Goal: Task Accomplishment & Management: Manage account settings

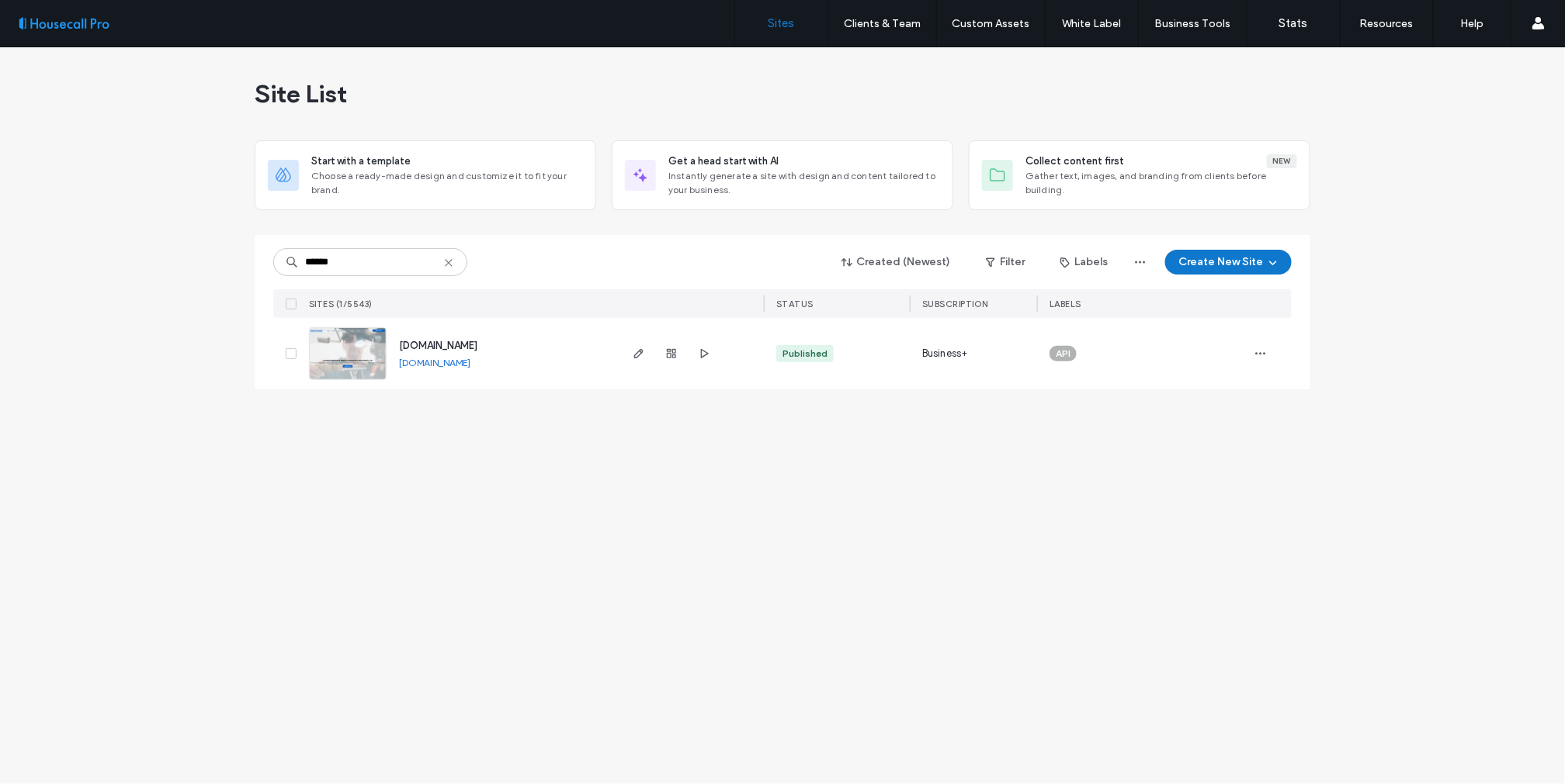
click at [347, 368] on img at bounding box center [348, 381] width 76 height 106
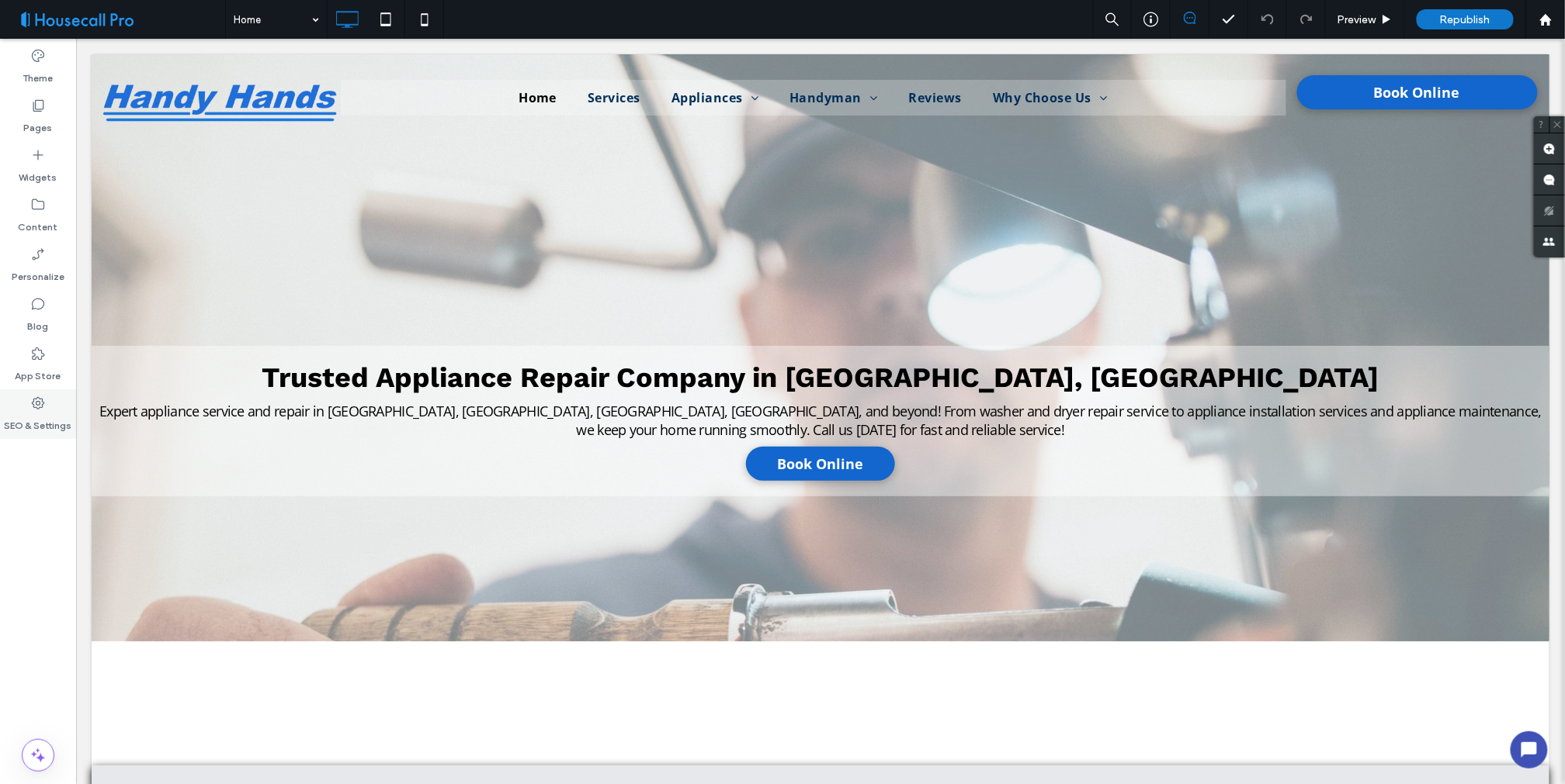
click at [38, 407] on icon at bounding box center [39, 404] width 16 height 16
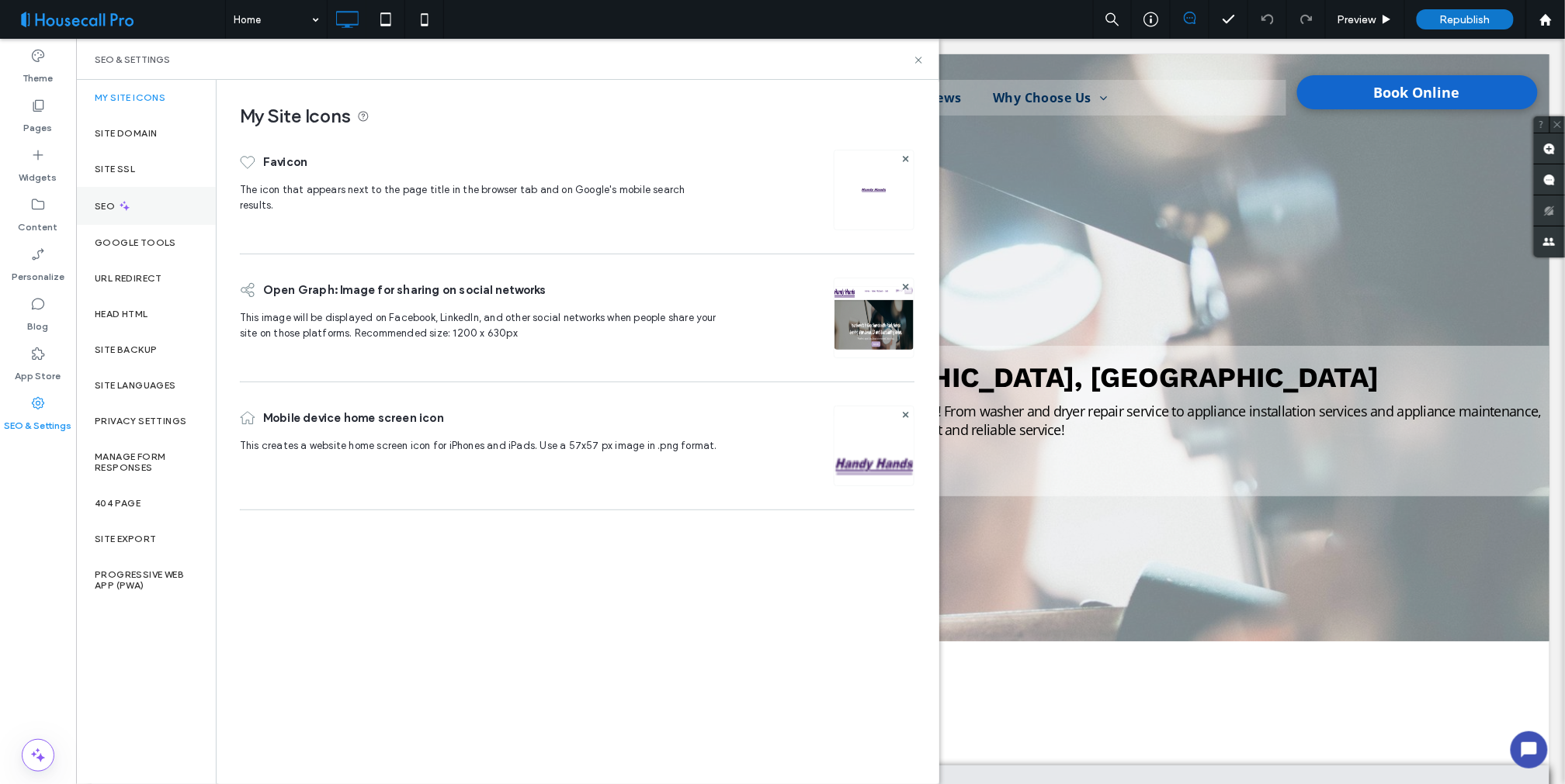
click at [117, 203] on label "SEO" at bounding box center [107, 206] width 24 height 11
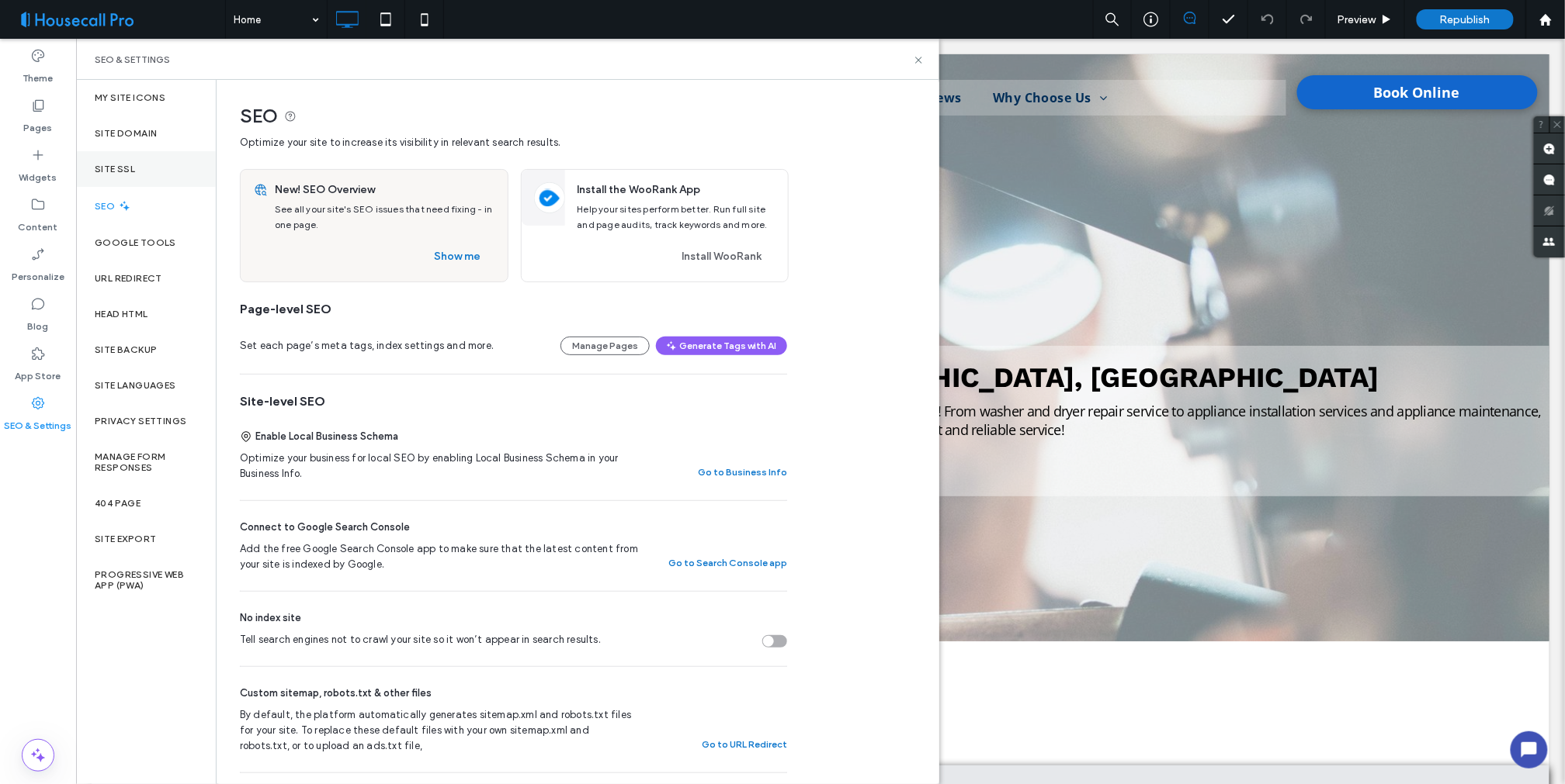
click at [124, 167] on label "Site SSL" at bounding box center [115, 168] width 41 height 11
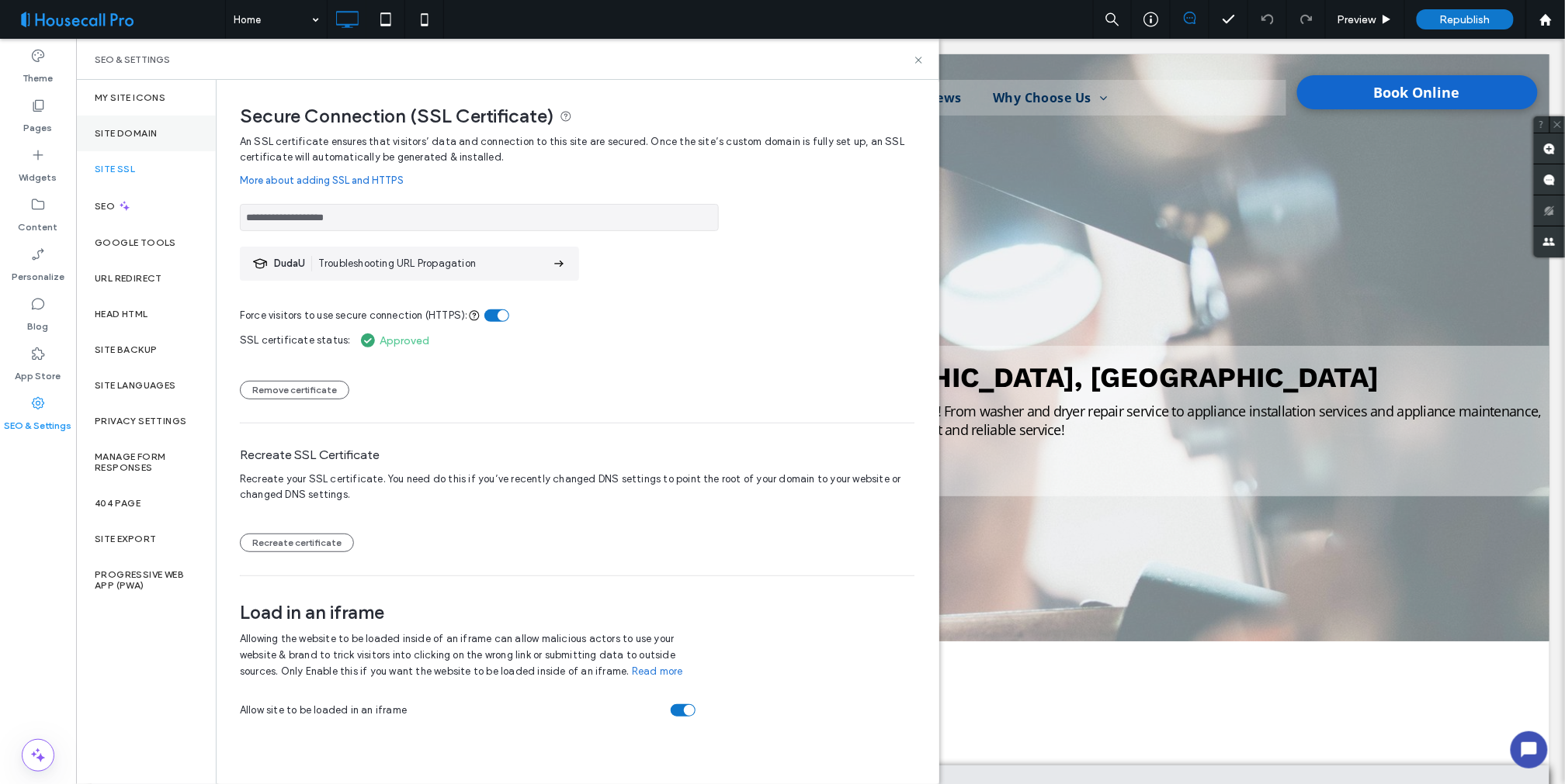
click at [154, 134] on label "Site Domain" at bounding box center [126, 133] width 62 height 11
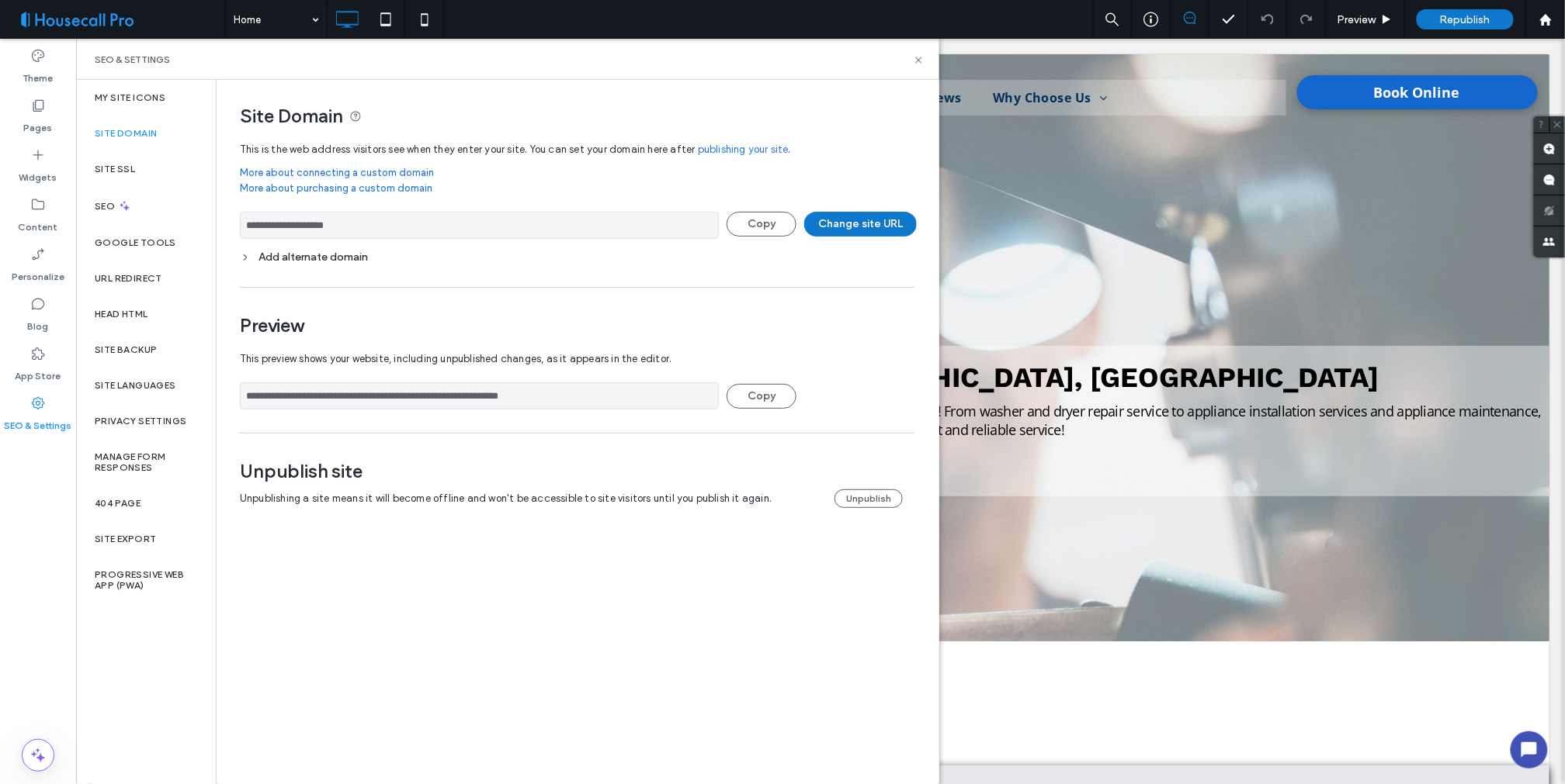
click at [358, 233] on input "**********" at bounding box center [479, 225] width 479 height 27
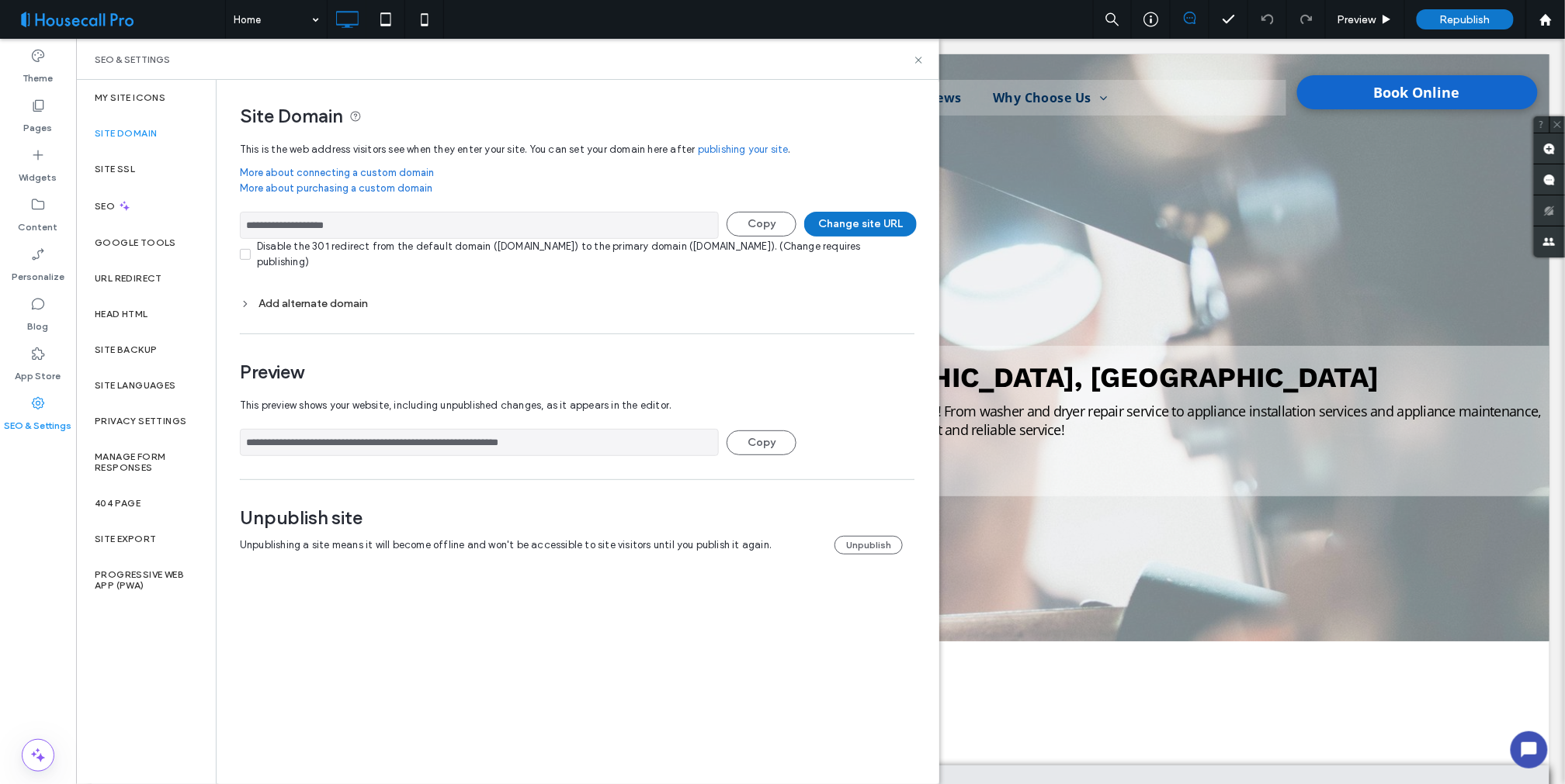
click at [358, 232] on input "**********" at bounding box center [479, 225] width 479 height 27
click at [358, 231] on input "**********" at bounding box center [479, 225] width 479 height 27
click at [965, 24] on div "Home Preview Republish Help" at bounding box center [894, 19] width 1340 height 39
click at [119, 164] on label "Site SSL" at bounding box center [115, 168] width 41 height 11
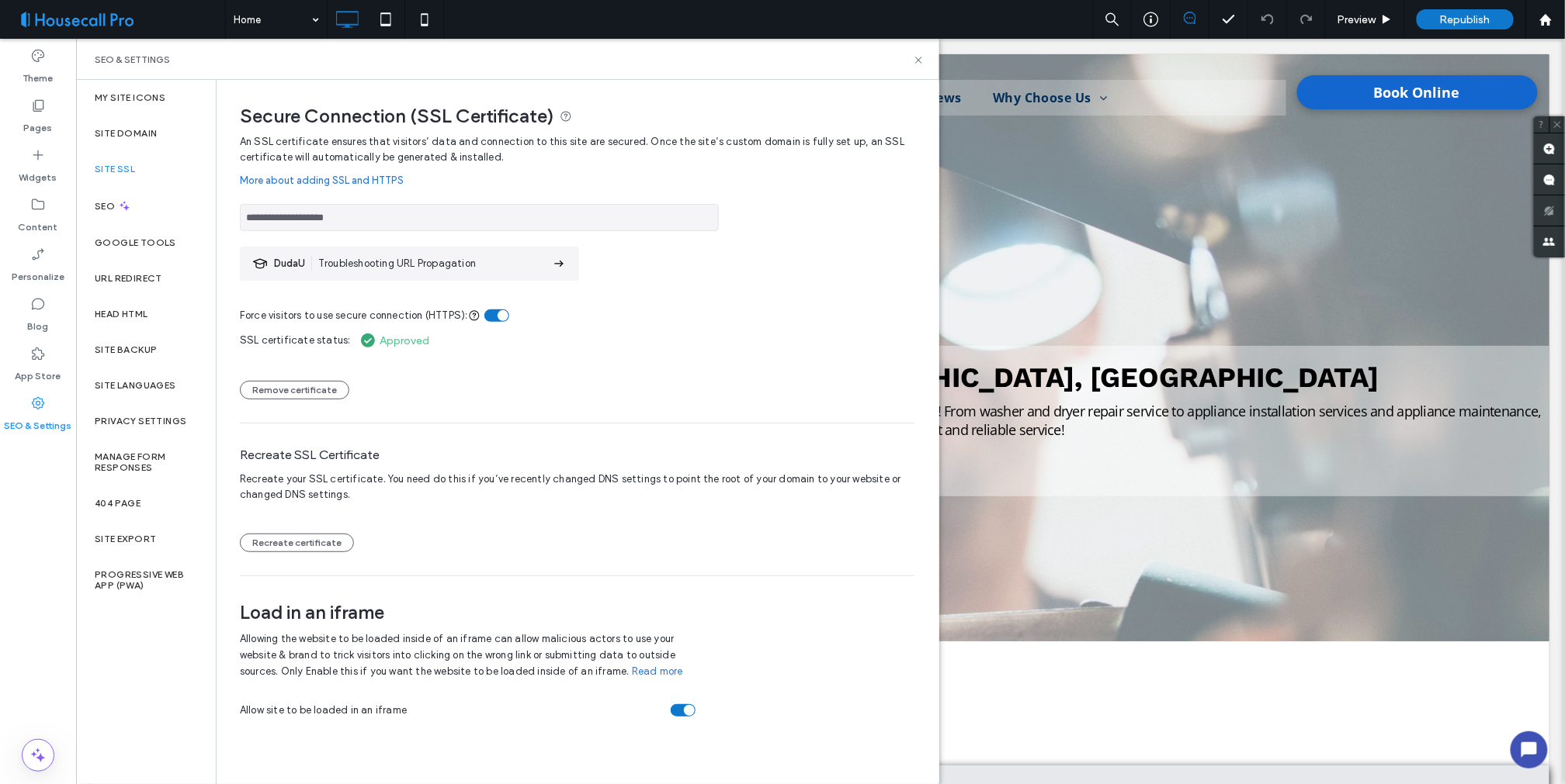
click at [500, 314] on div "toggle" at bounding box center [502, 315] width 11 height 11
drag, startPoint x: 712, startPoint y: 318, endPoint x: 710, endPoint y: 326, distance: 8.2
click at [712, 320] on div "Force visitors to use secure connection (HTTPS):" at bounding box center [576, 306] width 675 height 35
click at [1470, 20] on span "Republish" at bounding box center [1465, 19] width 51 height 13
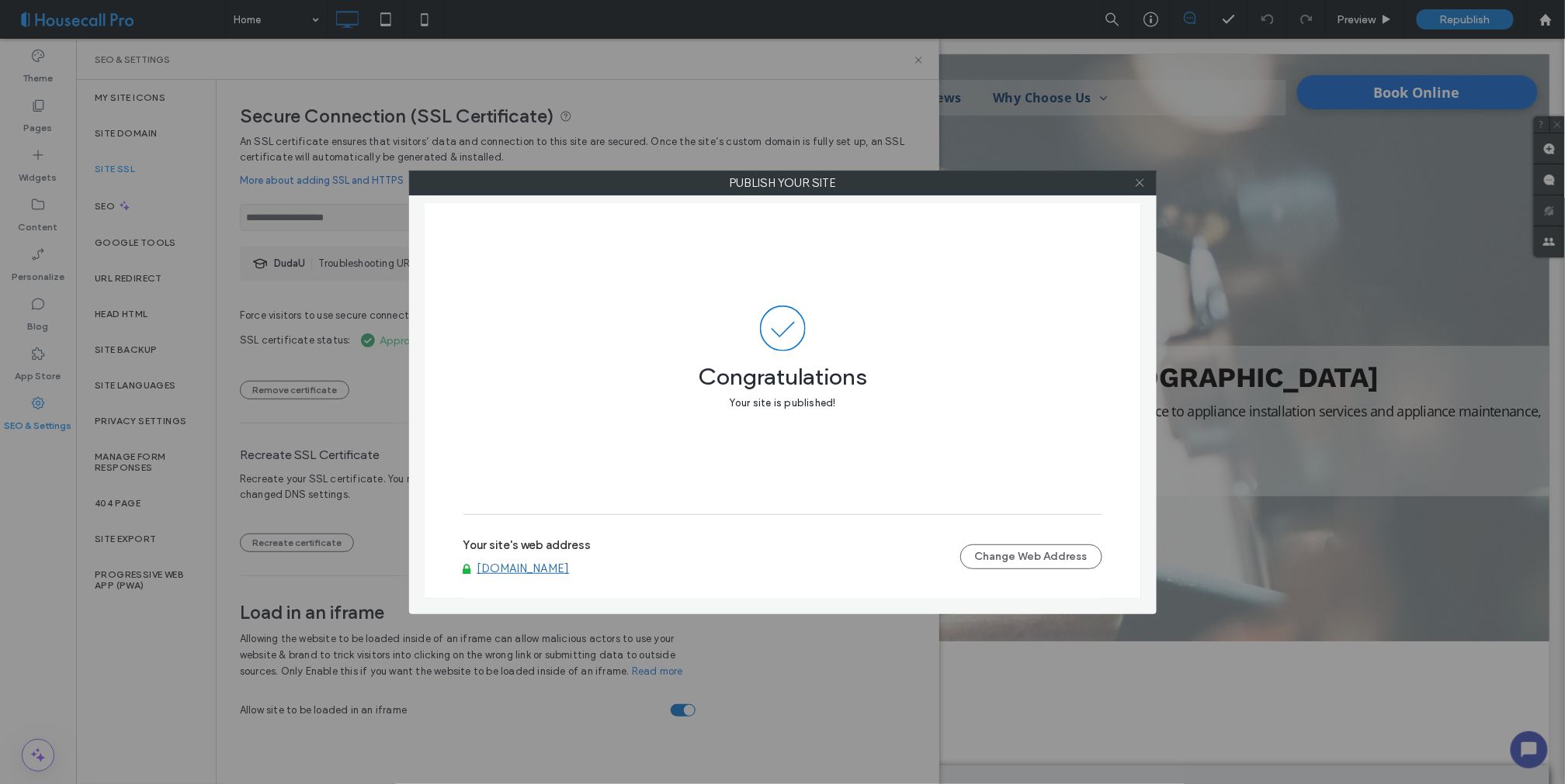
click at [1134, 184] on icon at bounding box center [1140, 183] width 12 height 12
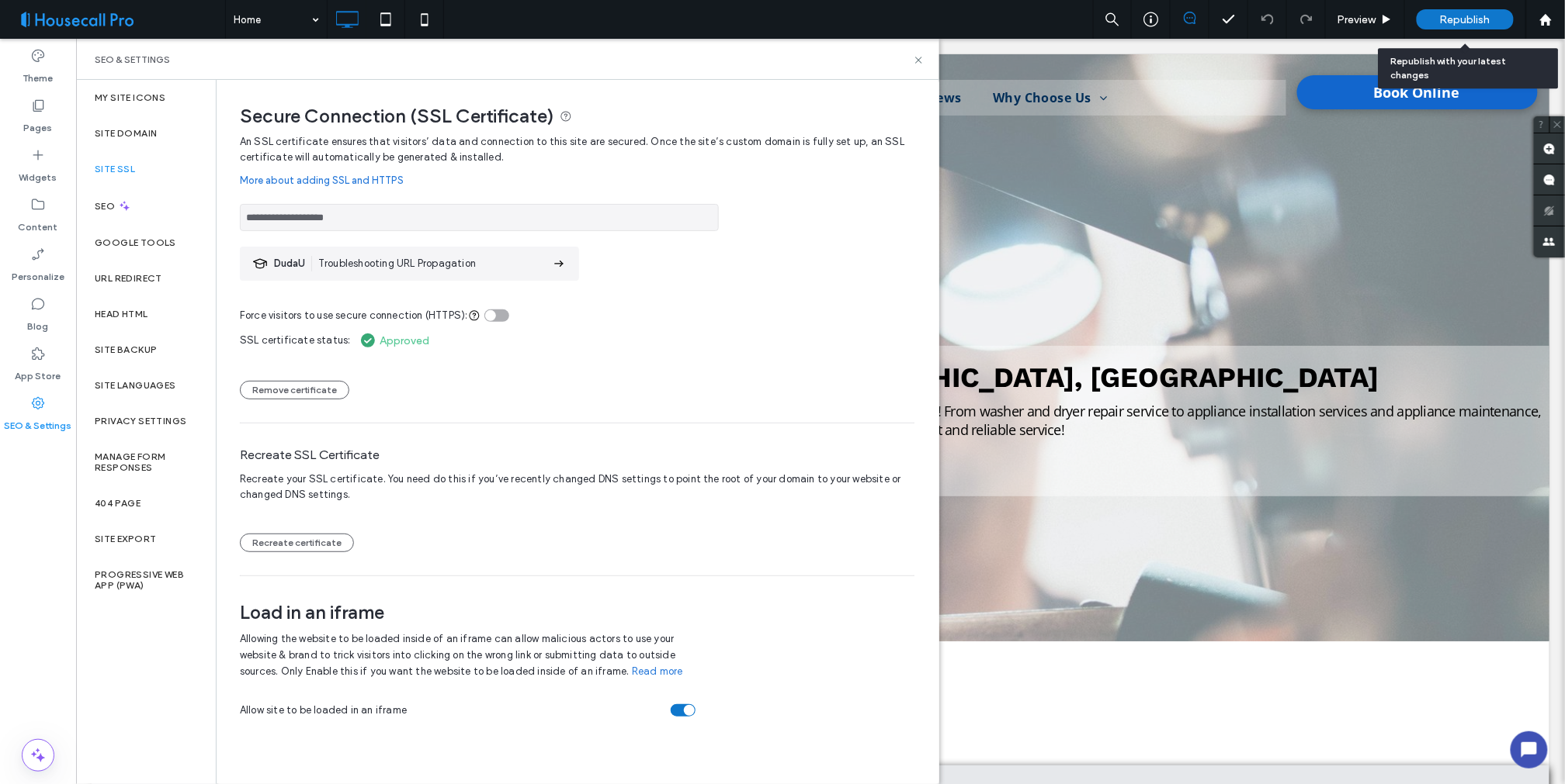
click at [1457, 20] on span "Republish" at bounding box center [1465, 19] width 51 height 13
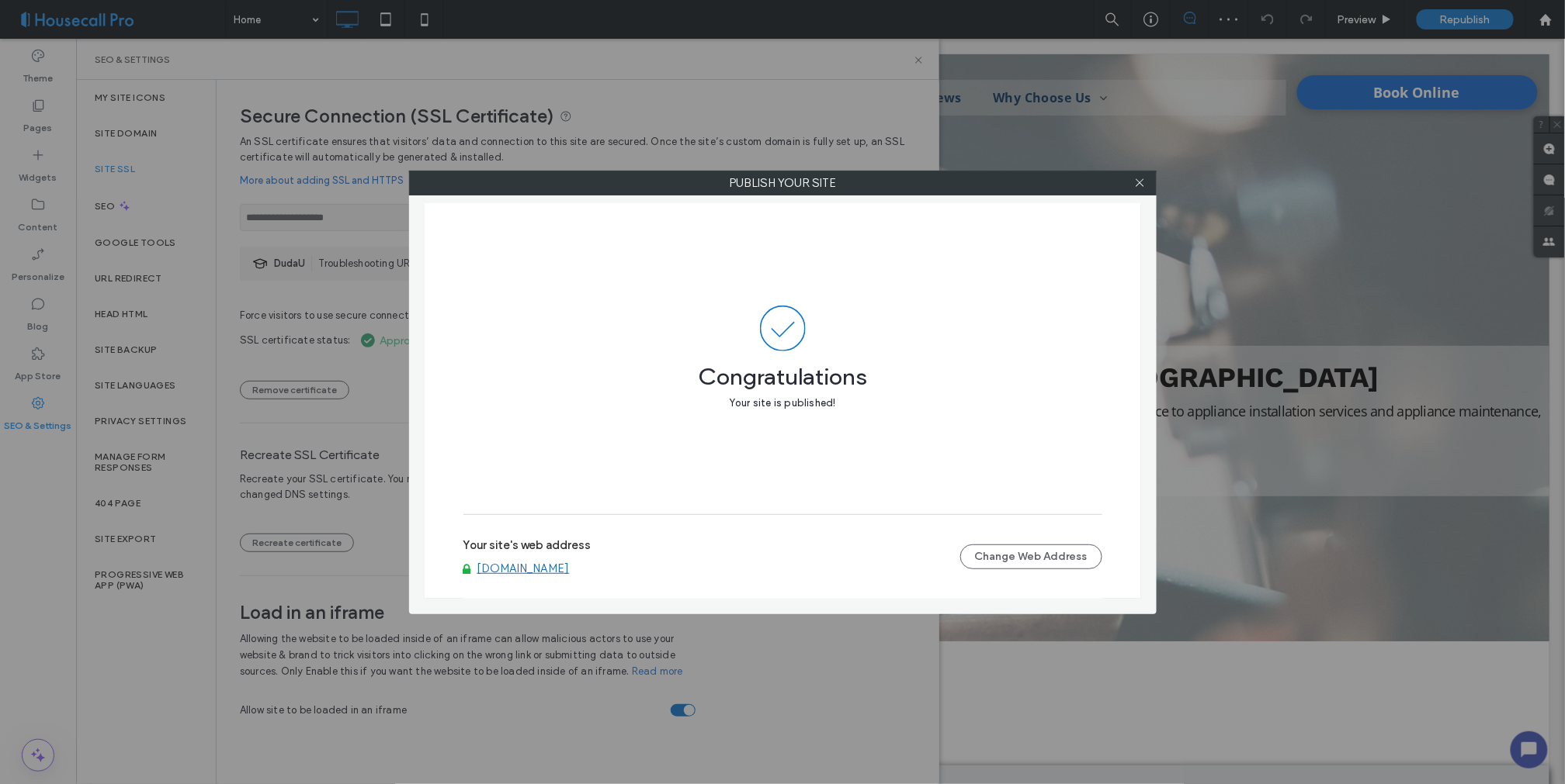
click at [847, 450] on div "Congratulations Your site is published!" at bounding box center [782, 358] width 639 height 312
click at [1135, 186] on icon at bounding box center [1140, 183] width 12 height 12
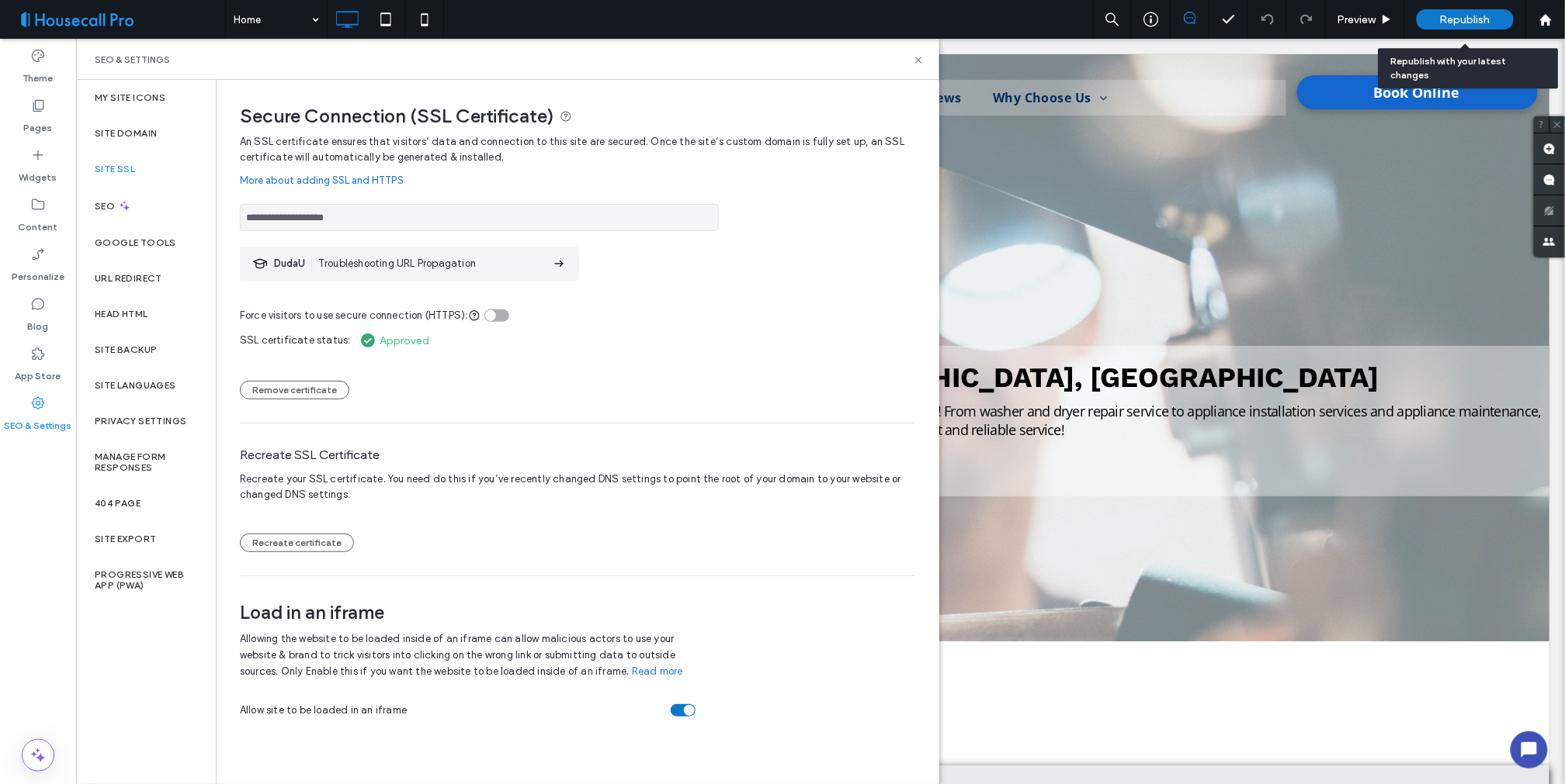
click at [1472, 18] on span "Republish" at bounding box center [1465, 19] width 51 height 13
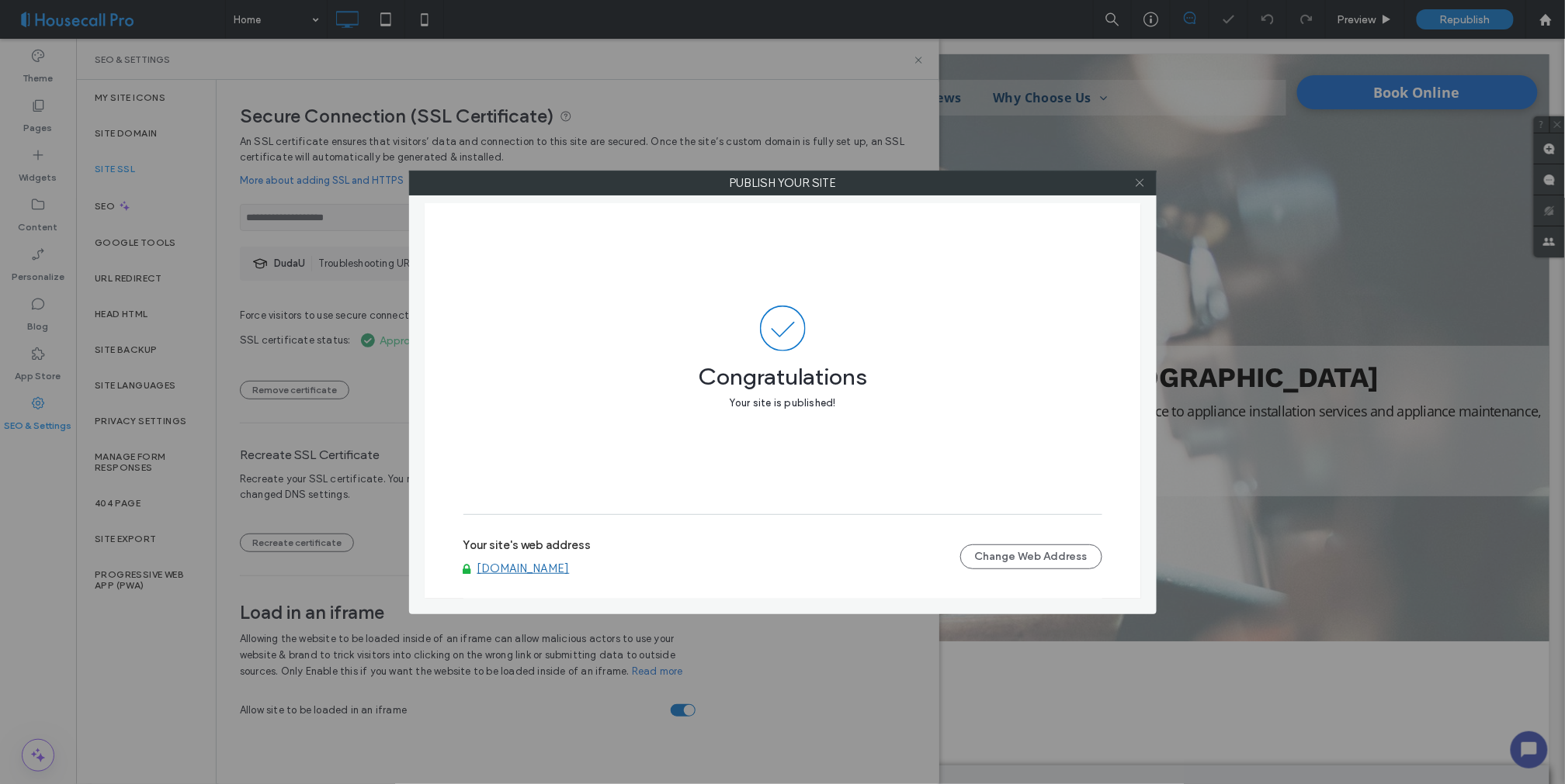
click at [1137, 180] on use at bounding box center [1140, 183] width 8 height 8
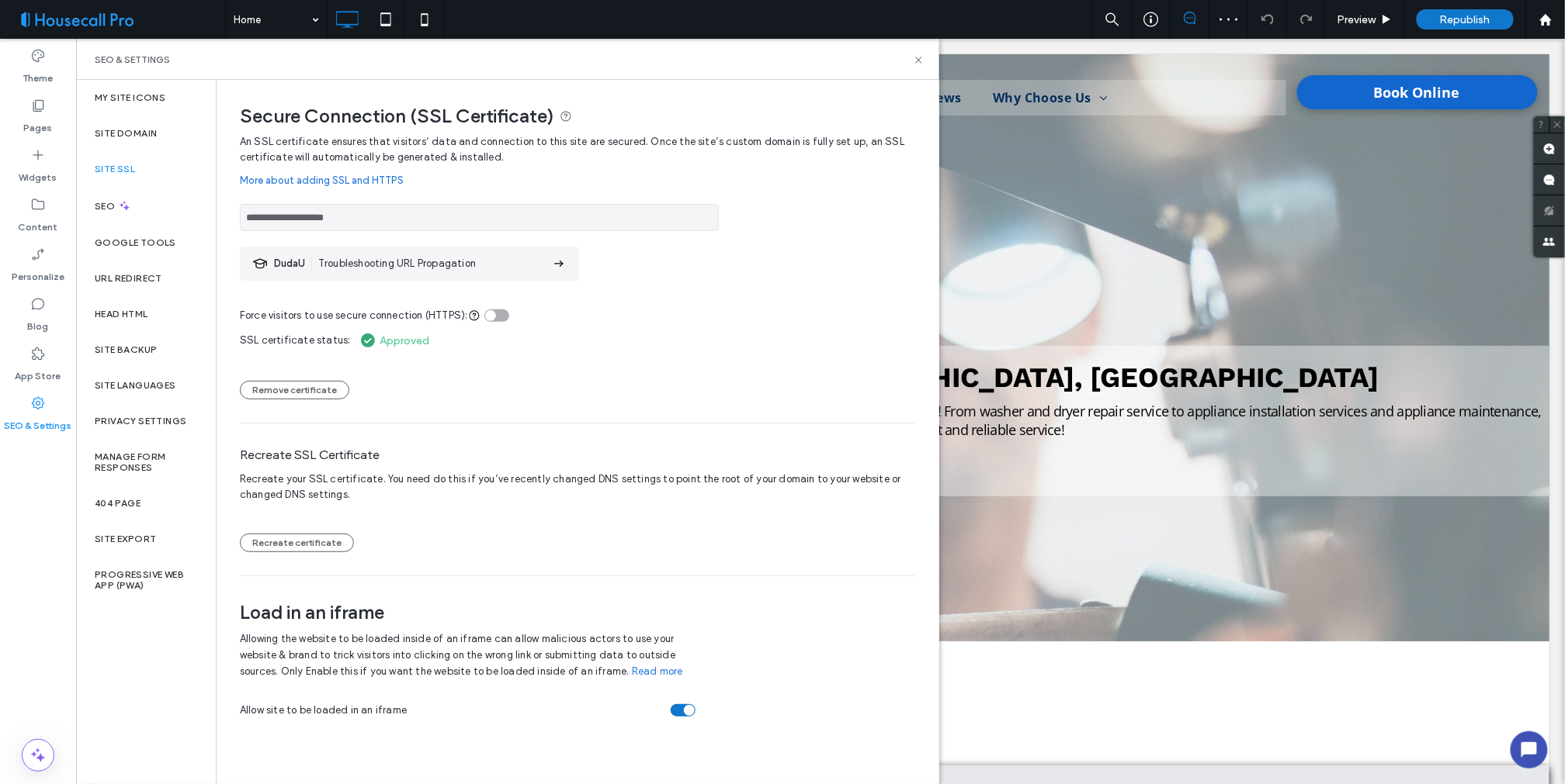
click at [498, 315] on div "toggle" at bounding box center [496, 316] width 25 height 13
click at [1486, 6] on div "Republish" at bounding box center [1465, 19] width 97 height 39
click at [1457, 24] on span "Republish" at bounding box center [1465, 19] width 51 height 13
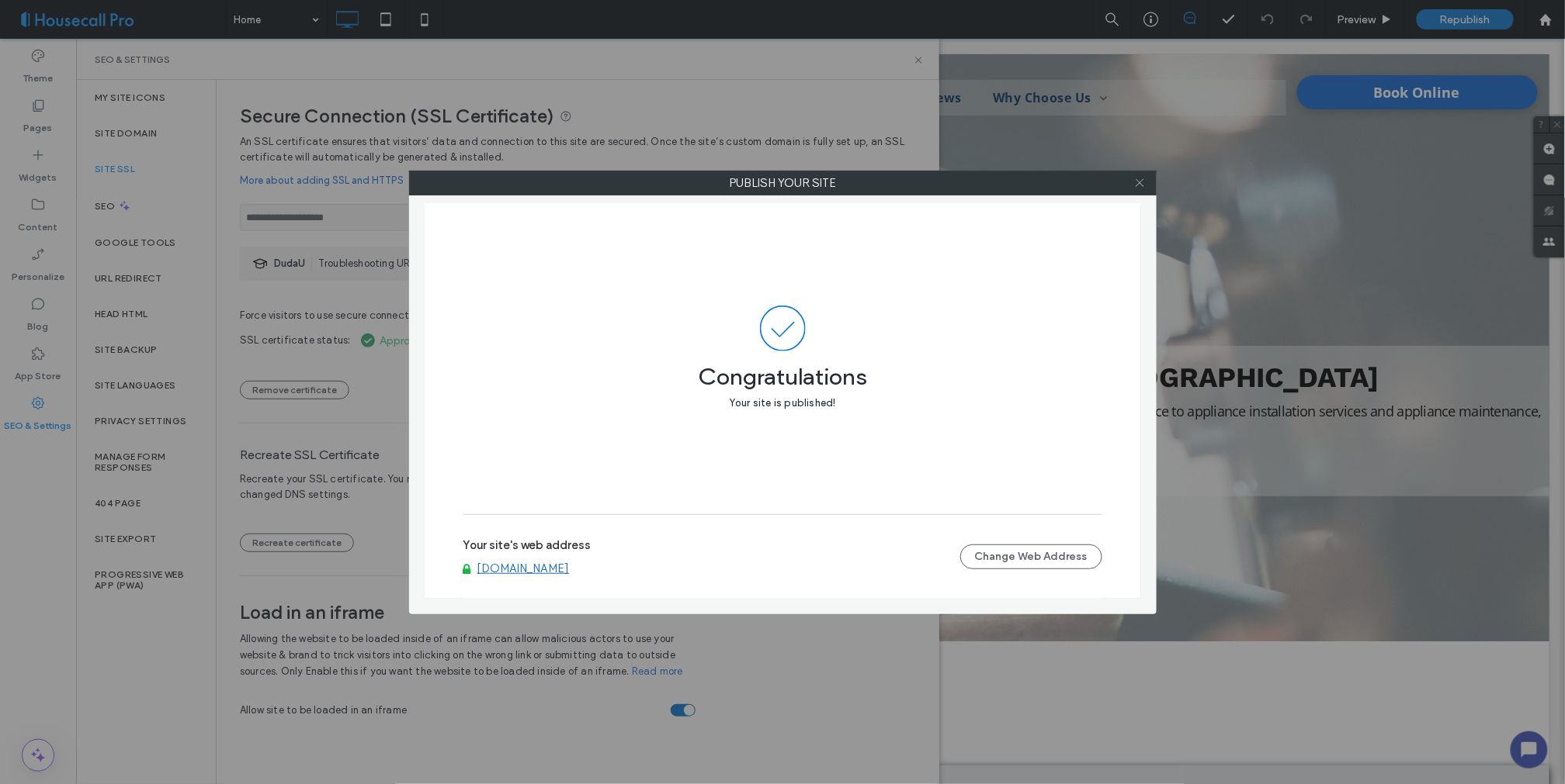
click at [1141, 180] on icon at bounding box center [1140, 183] width 12 height 12
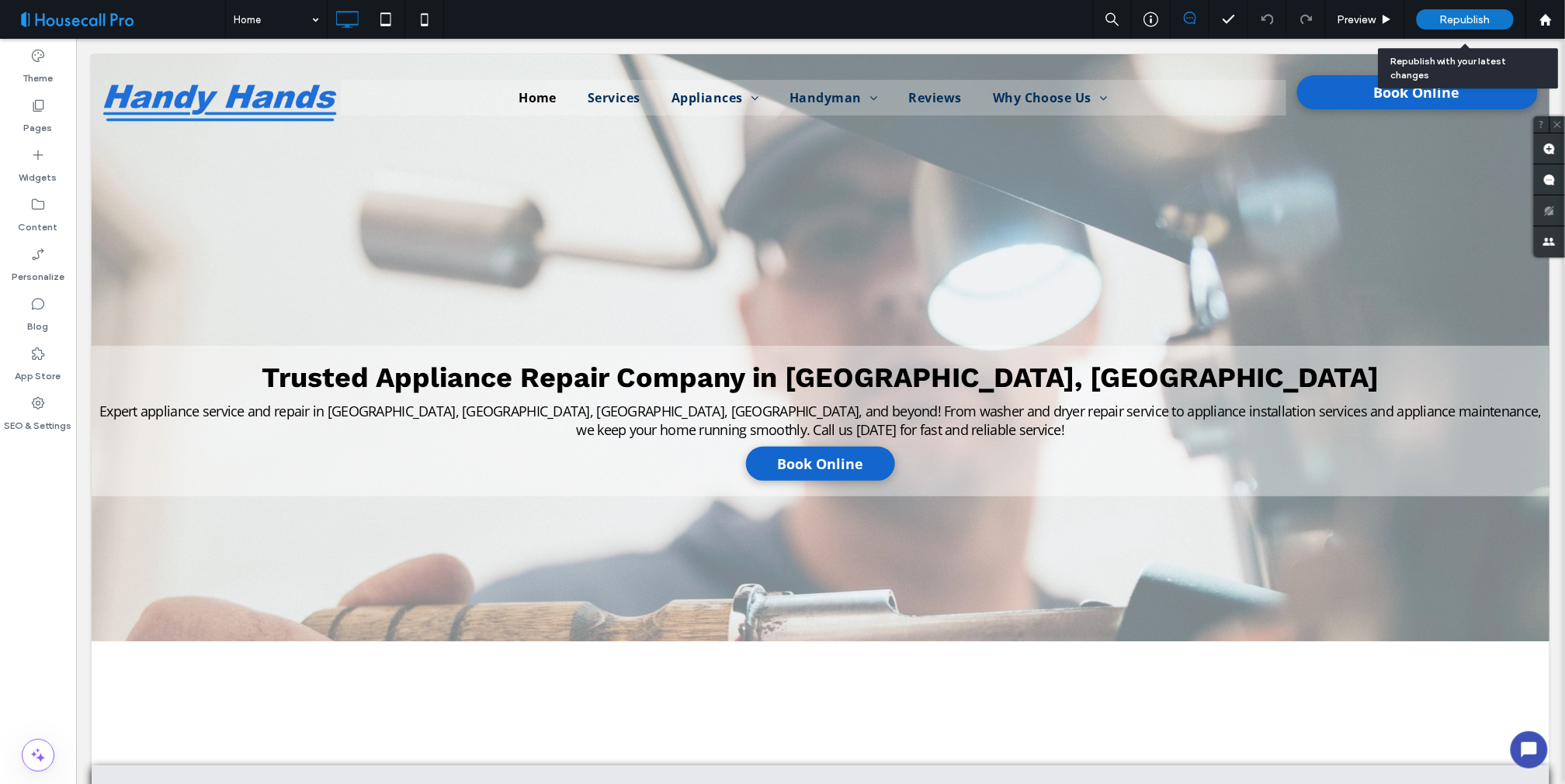
click at [1460, 16] on span "Republish" at bounding box center [1465, 19] width 51 height 13
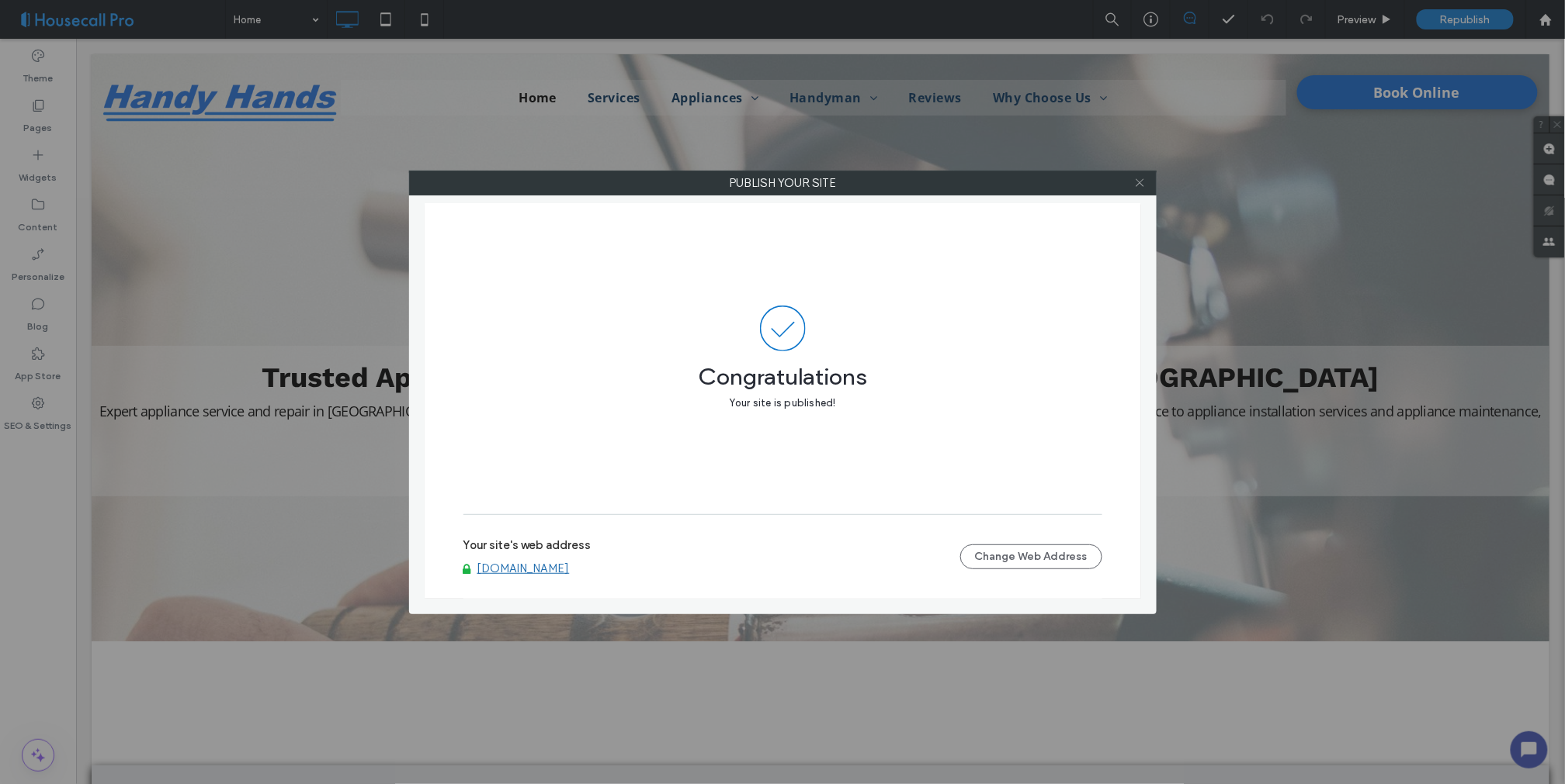
click at [1136, 185] on icon at bounding box center [1140, 183] width 12 height 12
